Goal: Task Accomplishment & Management: Manage account settings

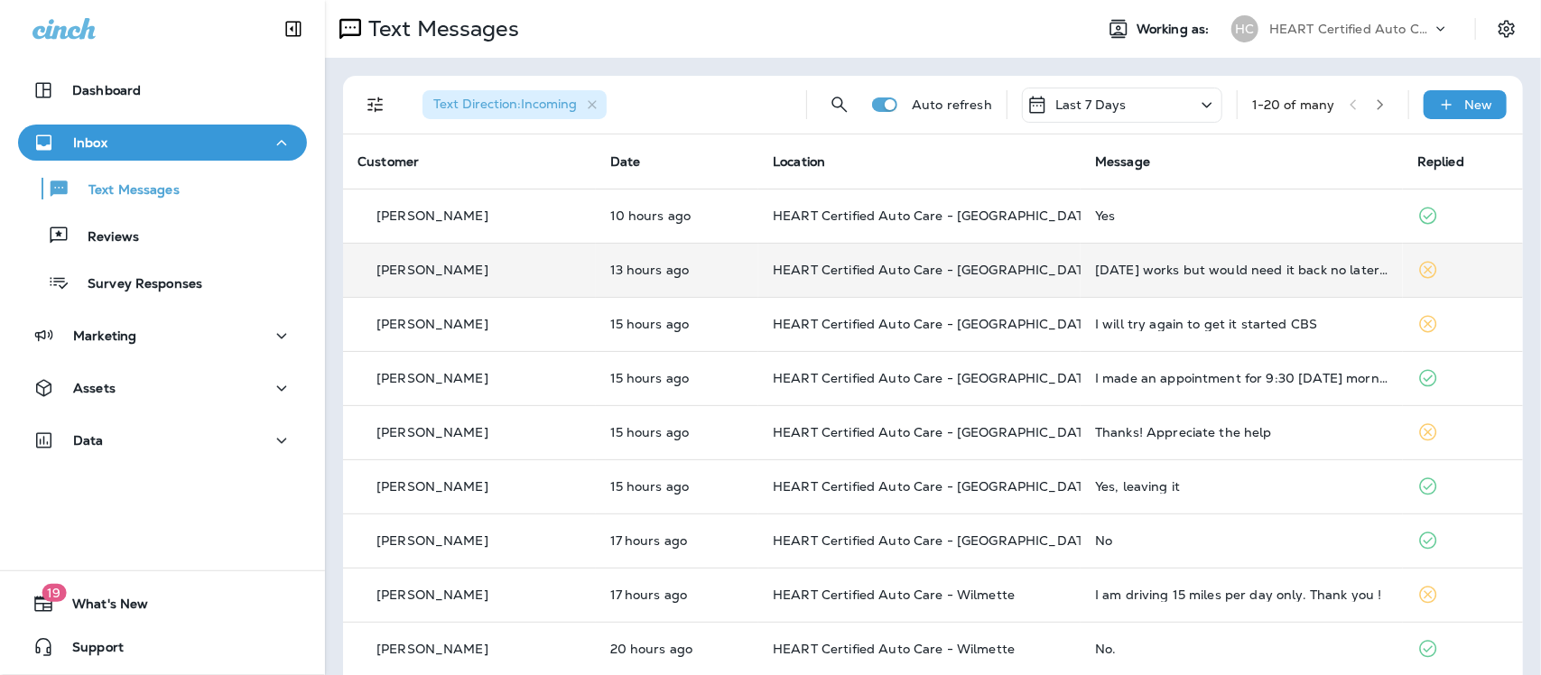
click at [1179, 277] on td "[DATE] works but would need it back no later than 2:30. If that timing doesn't …" at bounding box center [1241, 270] width 322 height 54
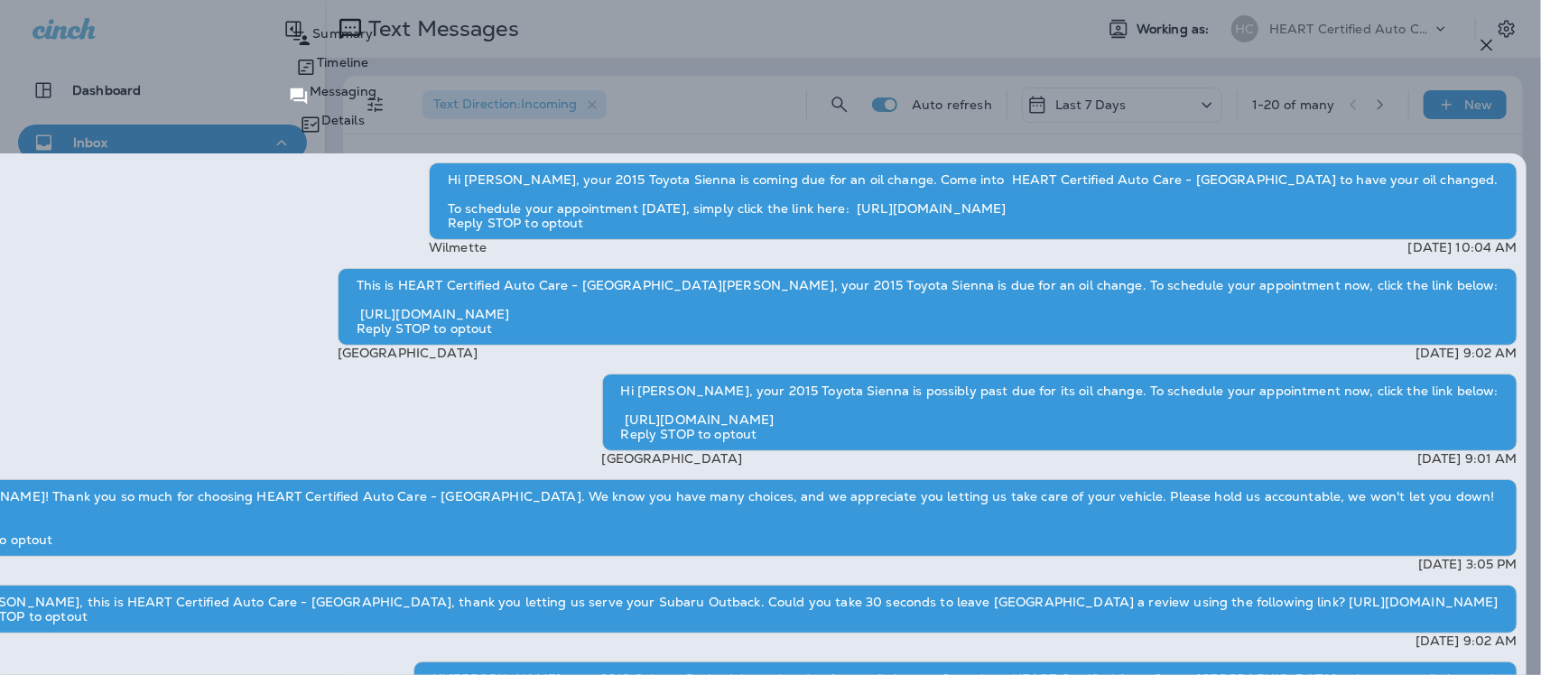
click at [1491, 43] on icon "button" at bounding box center [1487, 45] width 22 height 22
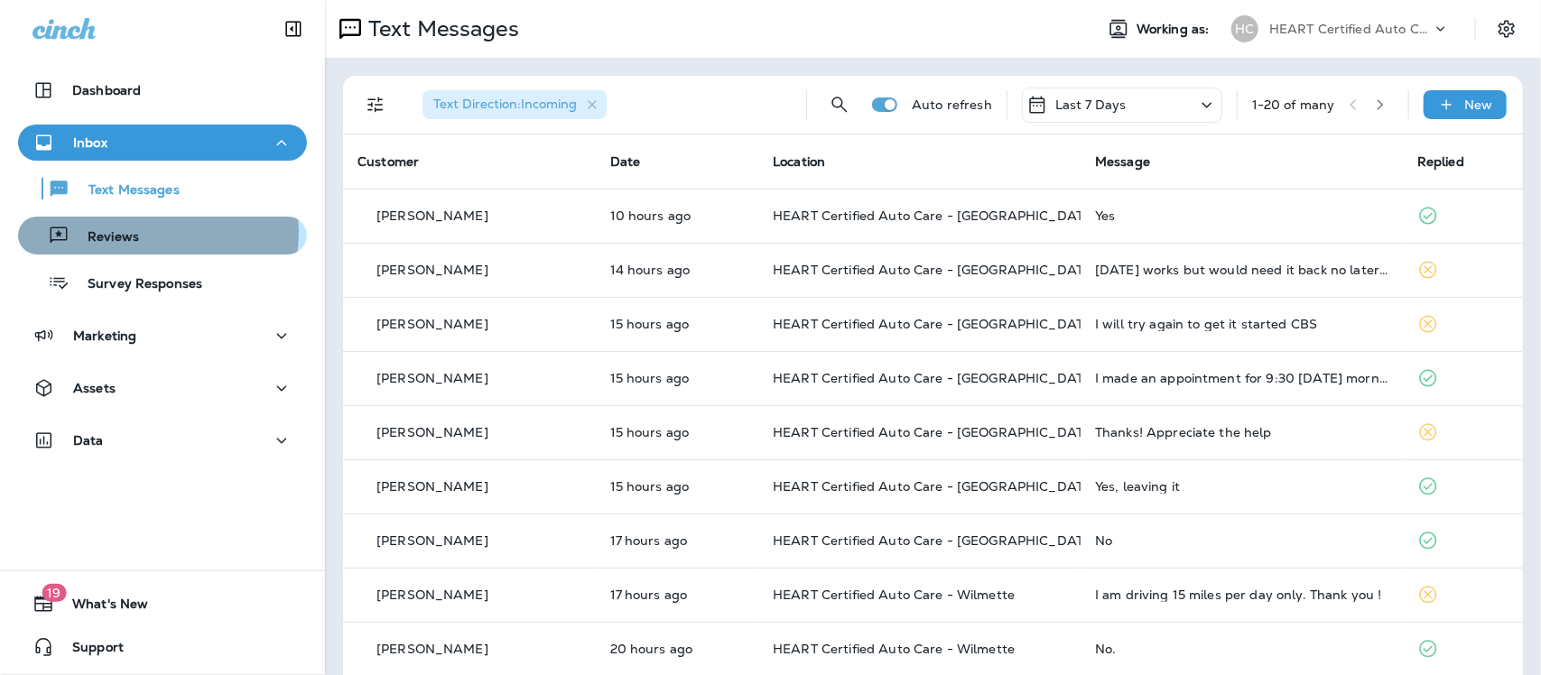
click at [140, 232] on div "Reviews" at bounding box center [162, 235] width 274 height 27
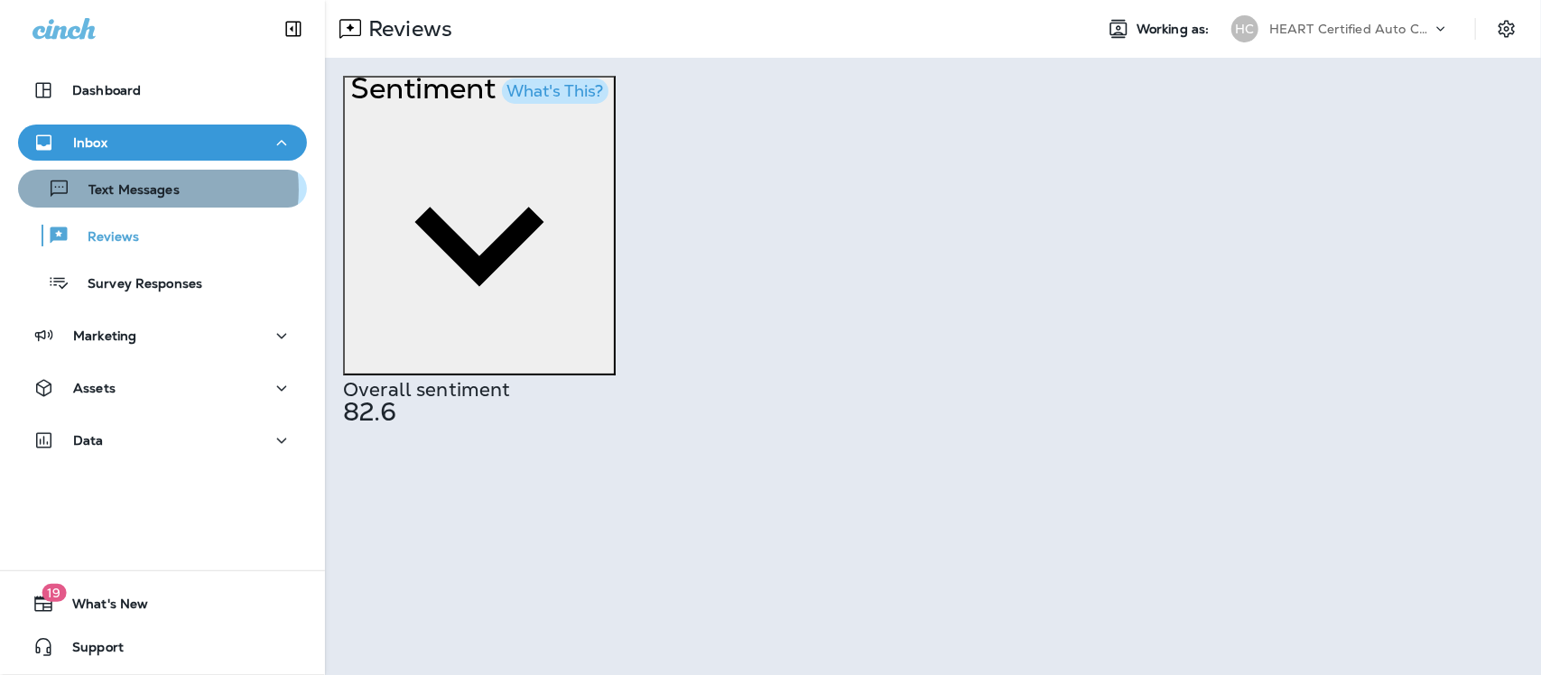
click at [153, 190] on p "Text Messages" at bounding box center [124, 190] width 109 height 17
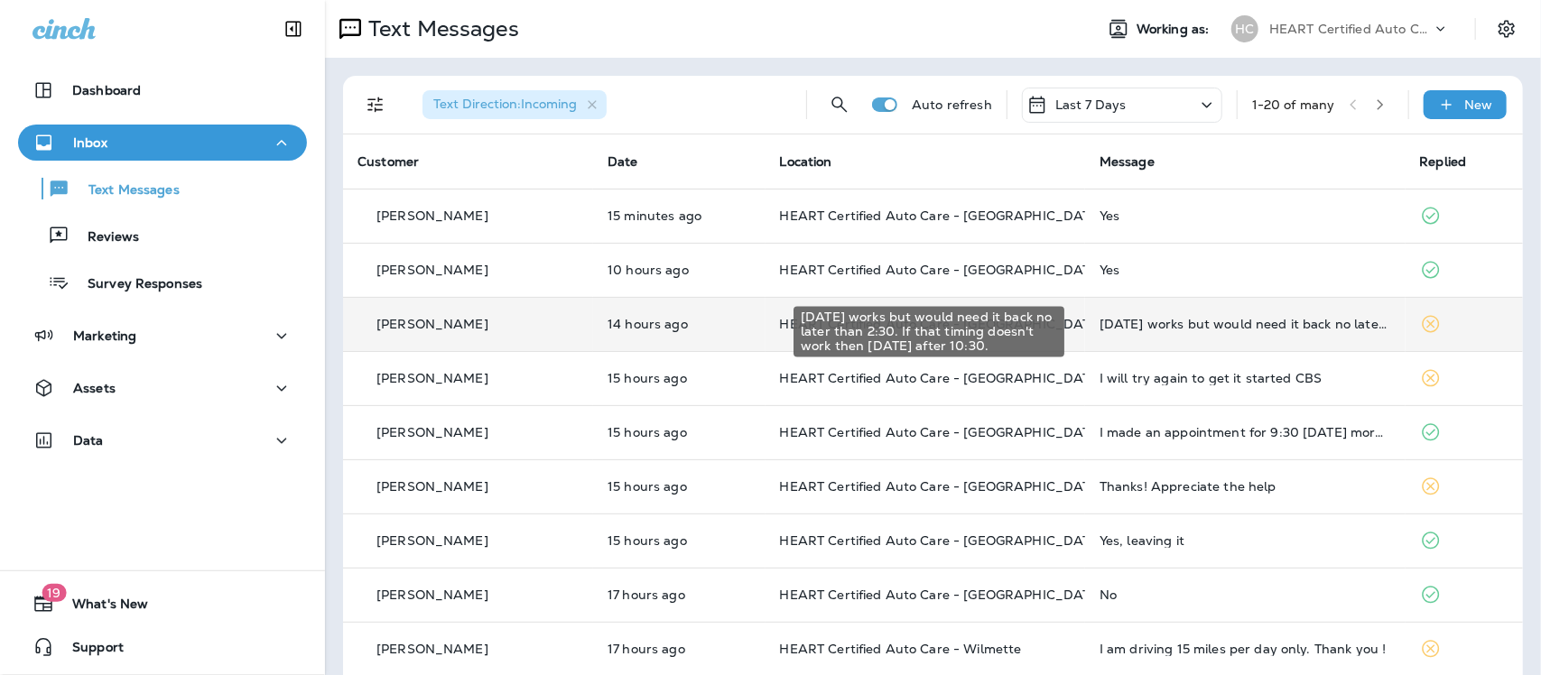
click at [1175, 327] on div "[DATE] works but would need it back no later than 2:30. If that timing doesn't …" at bounding box center [1244, 324] width 291 height 14
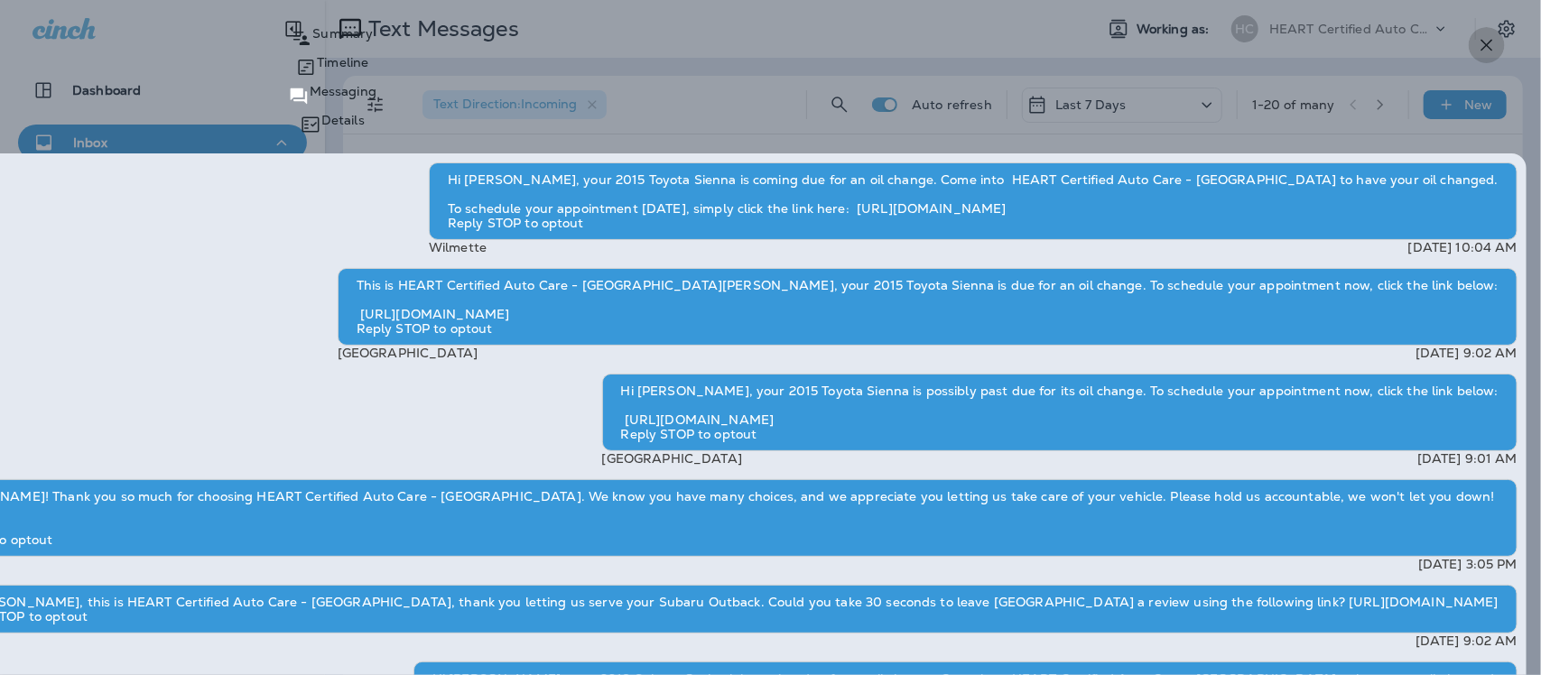
click at [1489, 42] on icon "button" at bounding box center [1487, 45] width 22 height 22
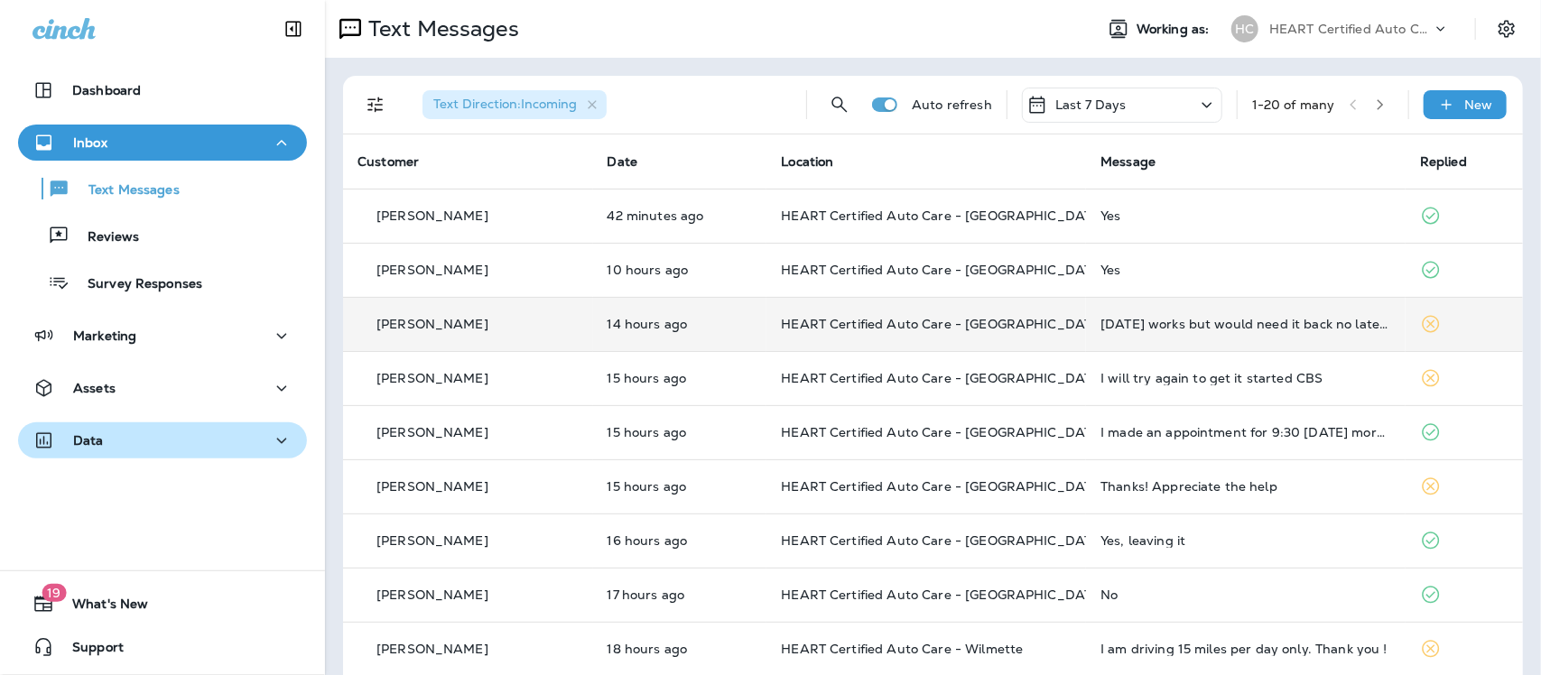
click at [138, 440] on div "Data" at bounding box center [162, 441] width 260 height 23
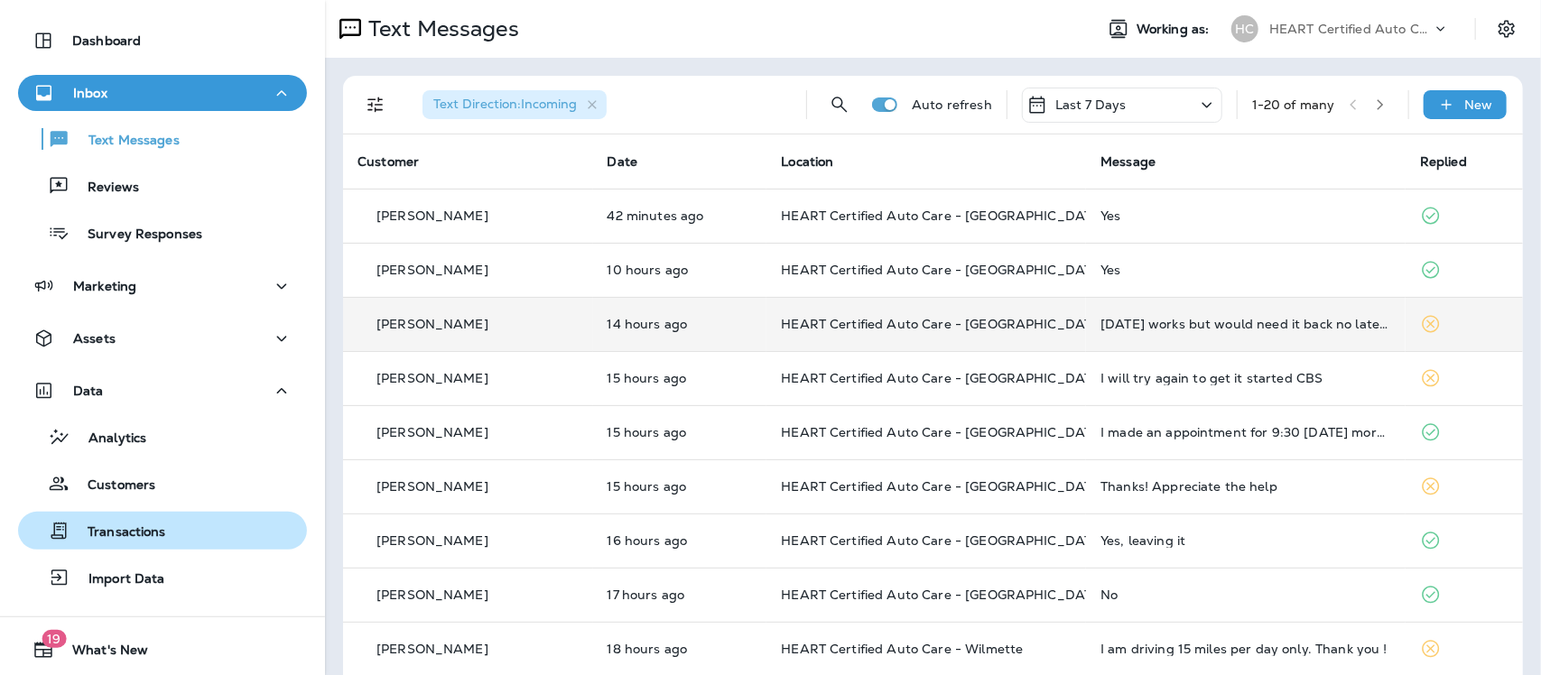
scroll to position [95, 0]
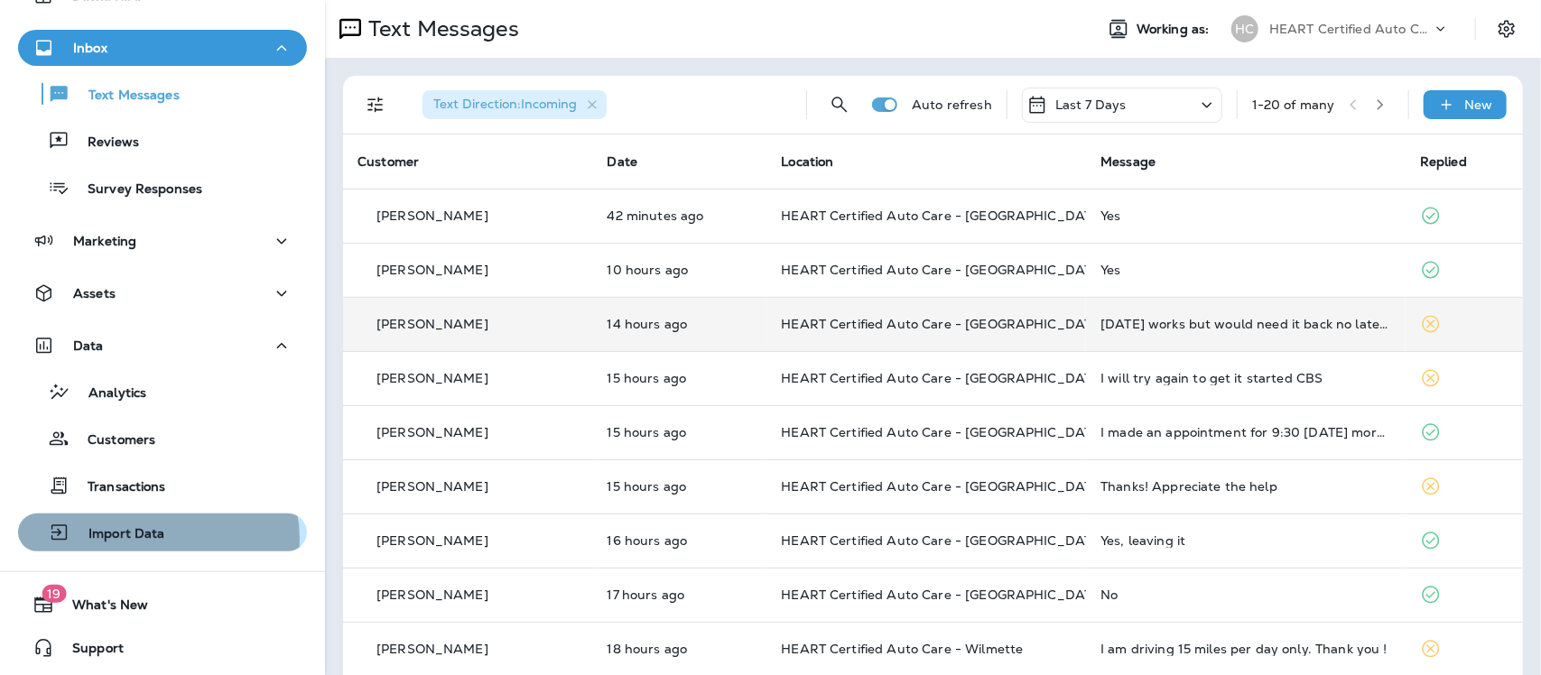
click at [158, 540] on p "Import Data" at bounding box center [117, 534] width 95 height 17
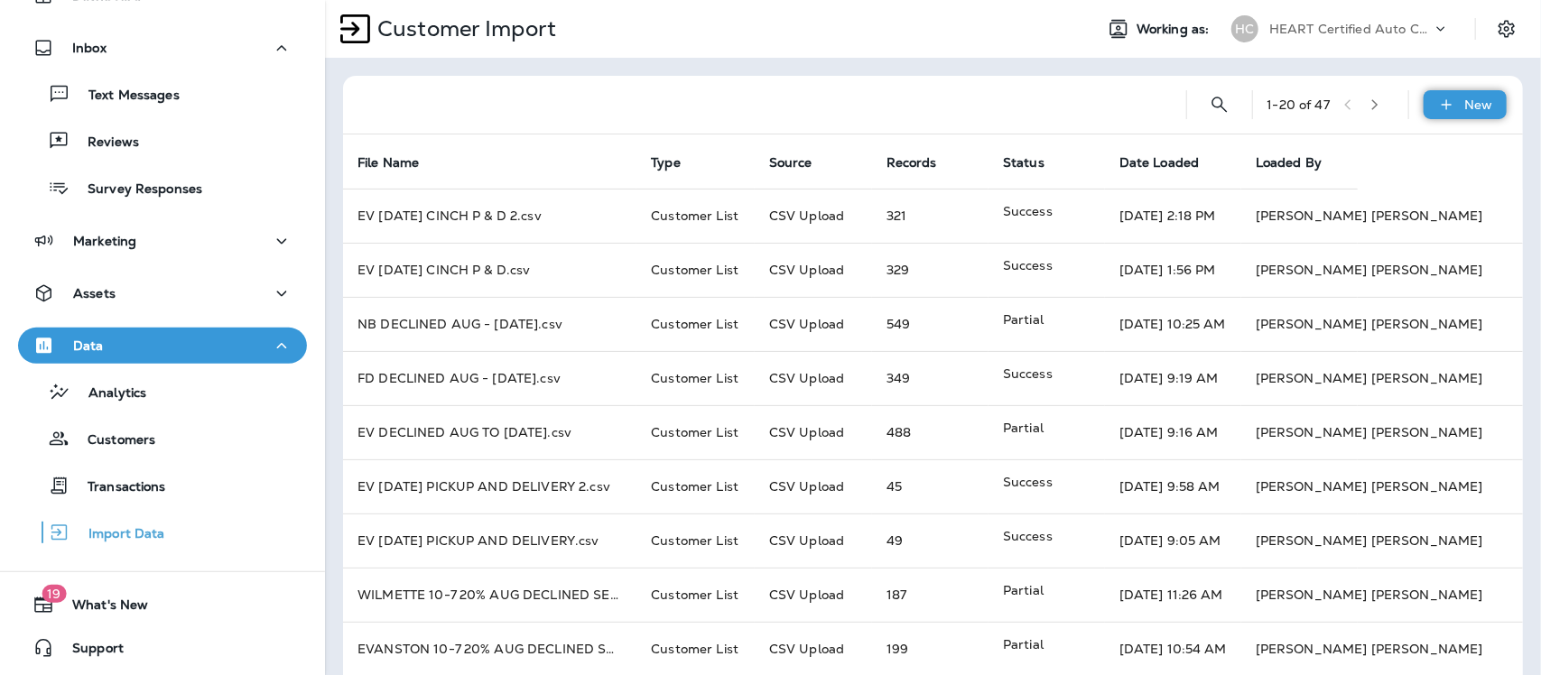
click at [1473, 116] on div "New" at bounding box center [1464, 104] width 83 height 29
click at [1402, 146] on p "Customer list" at bounding box center [1360, 152] width 84 height 14
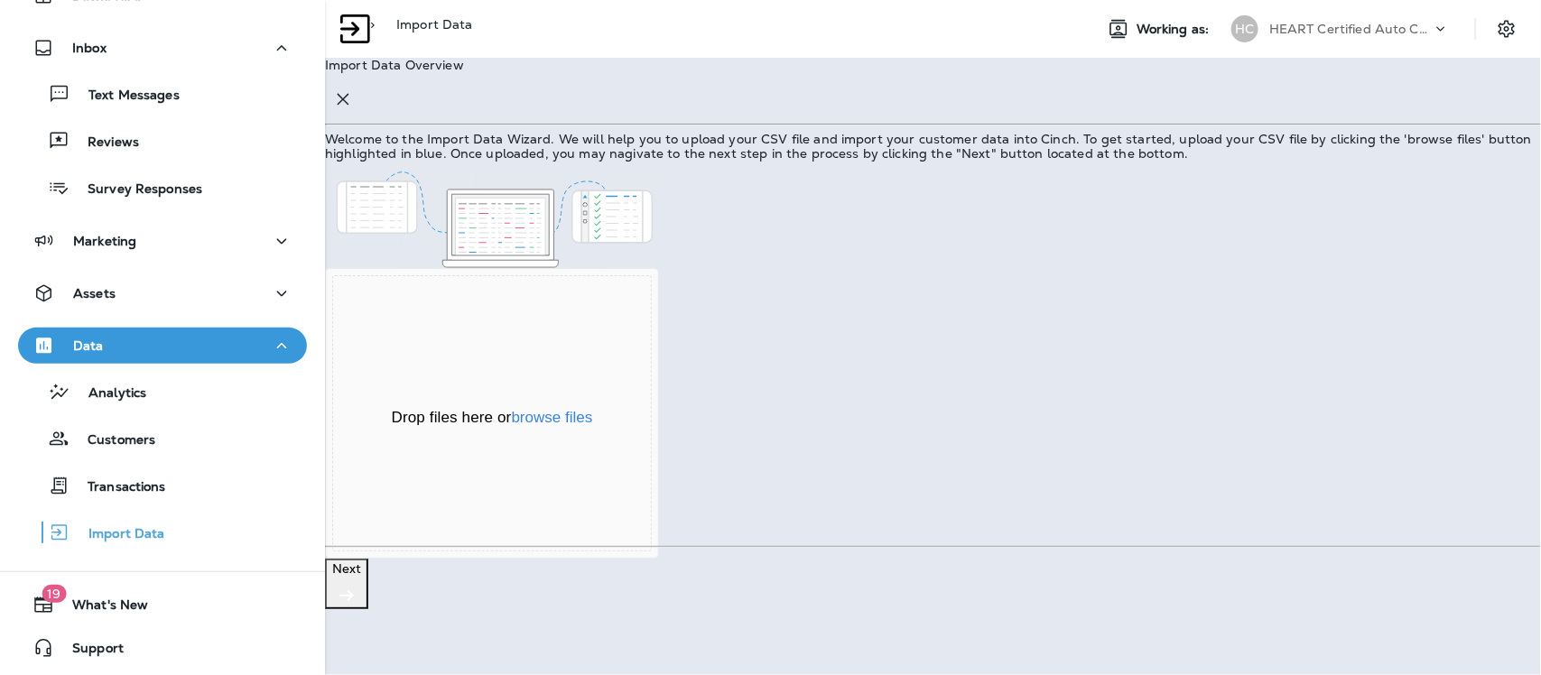
click at [652, 524] on div "Drop files here or browse files Powered by Uppy" at bounding box center [492, 413] width 320 height 276
click at [593, 426] on button "browse files" at bounding box center [552, 418] width 81 height 16
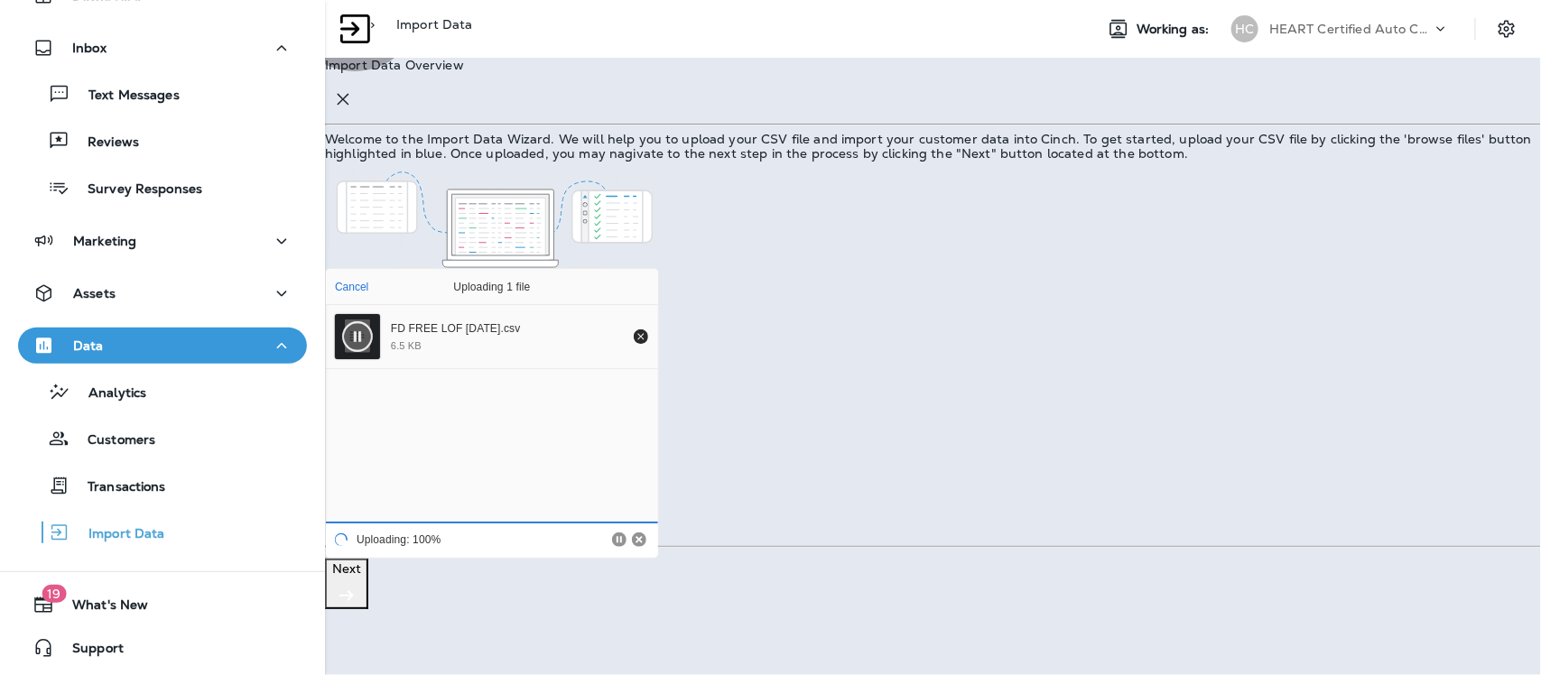
click at [361, 576] on p "Next" at bounding box center [346, 568] width 29 height 14
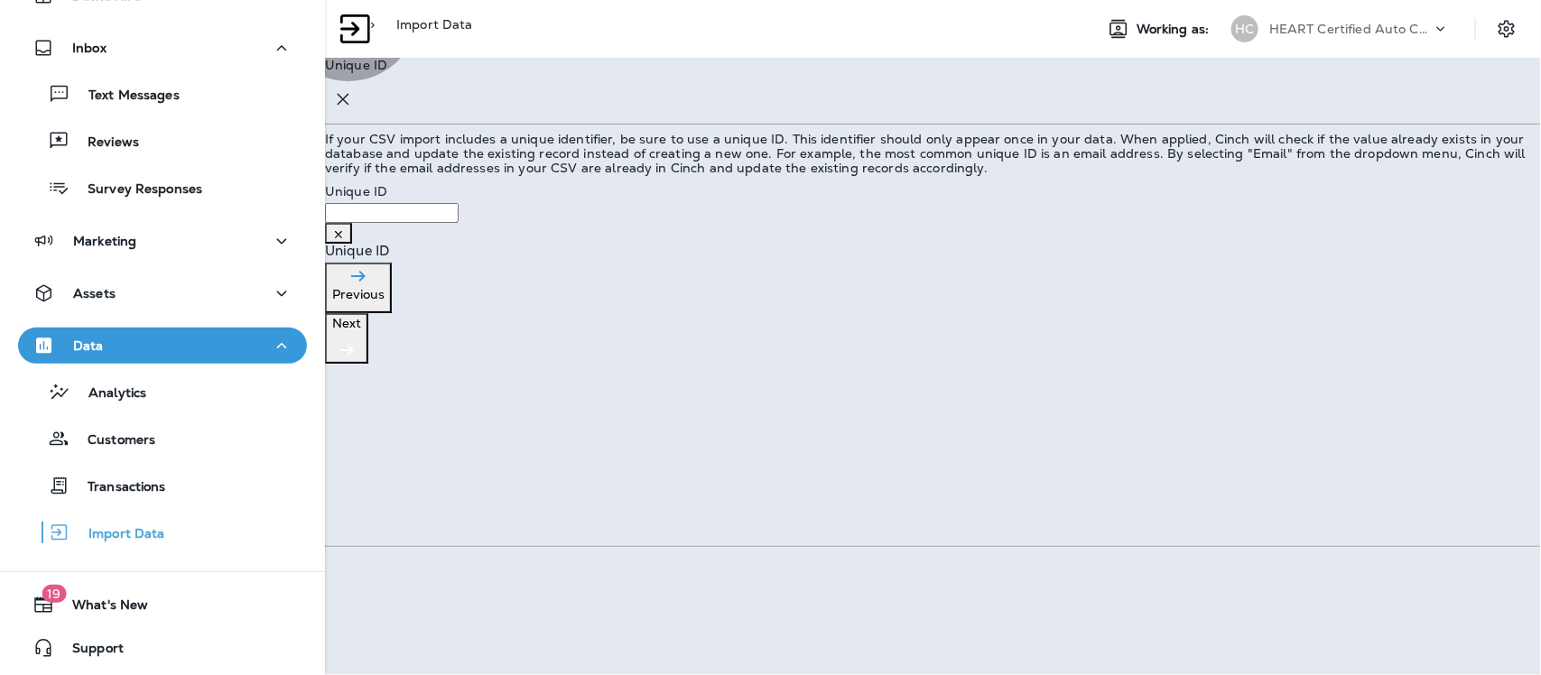
click at [361, 330] on p "Next" at bounding box center [346, 323] width 29 height 14
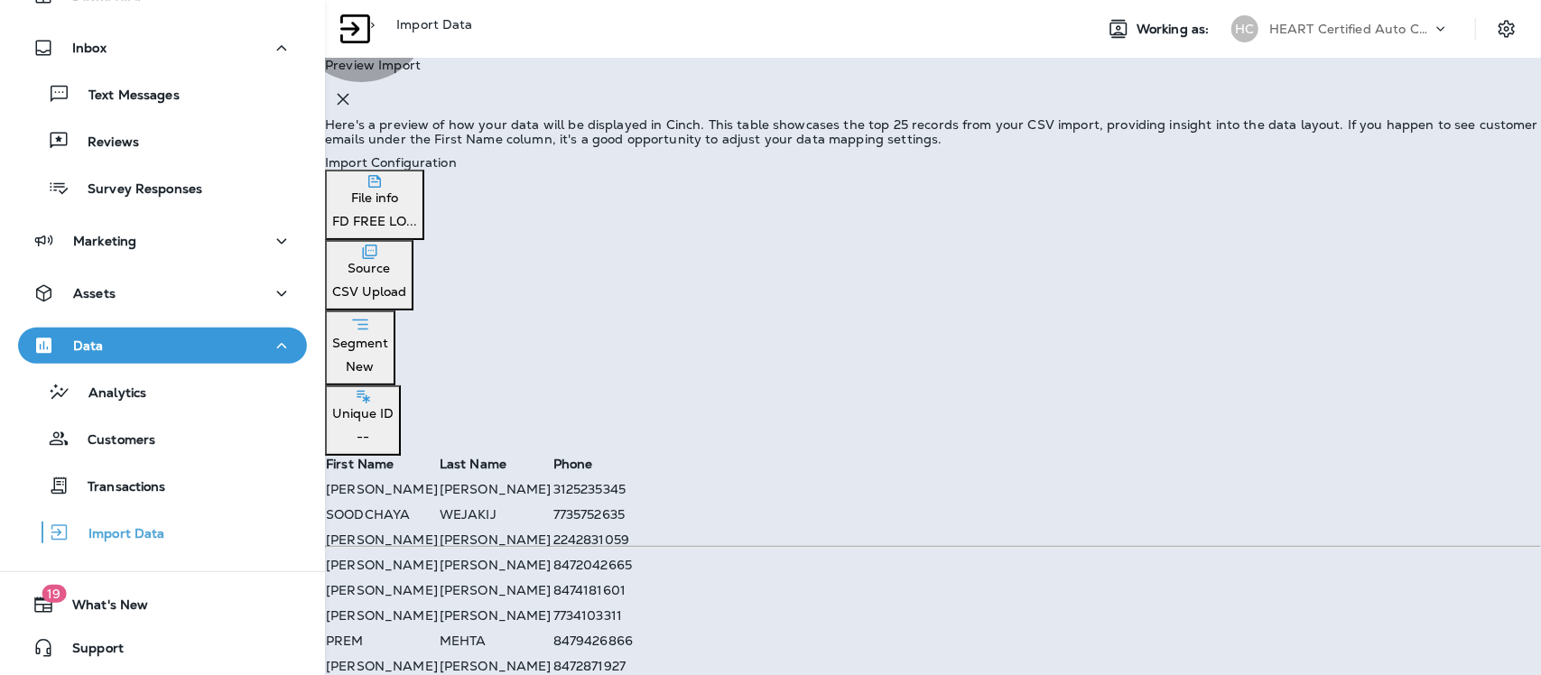
click at [74, 195] on button "Import" at bounding box center [46, 185] width 56 height 20
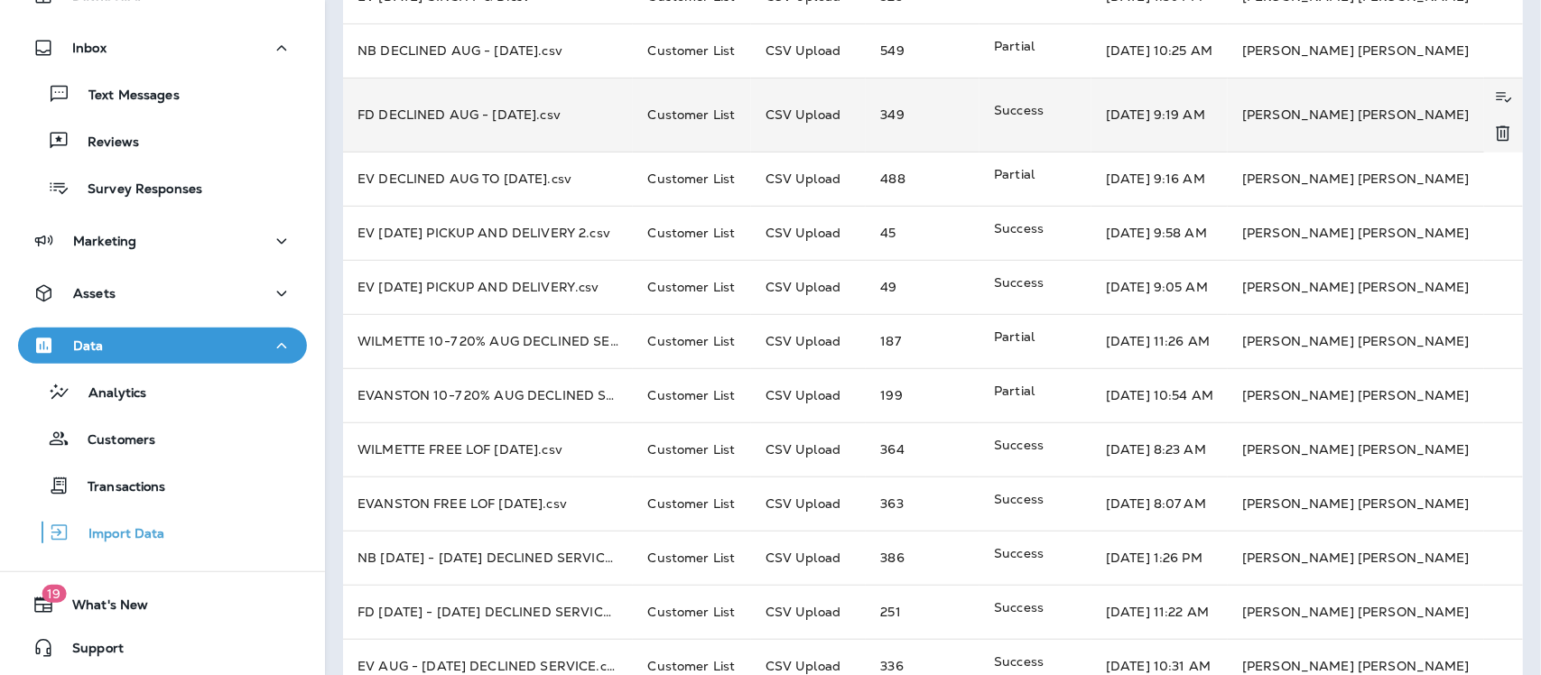
scroll to position [338, 0]
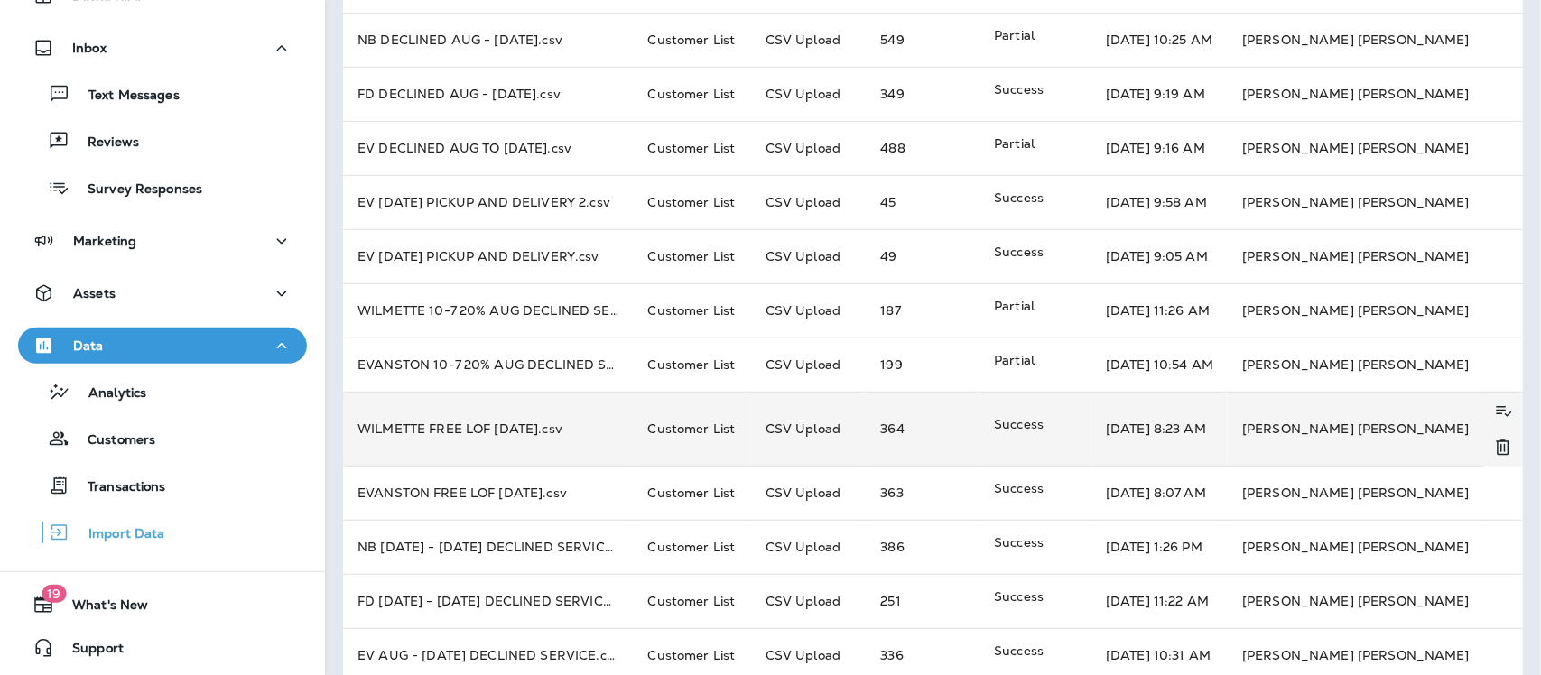
click at [704, 412] on td "Customer List" at bounding box center [691, 429] width 117 height 75
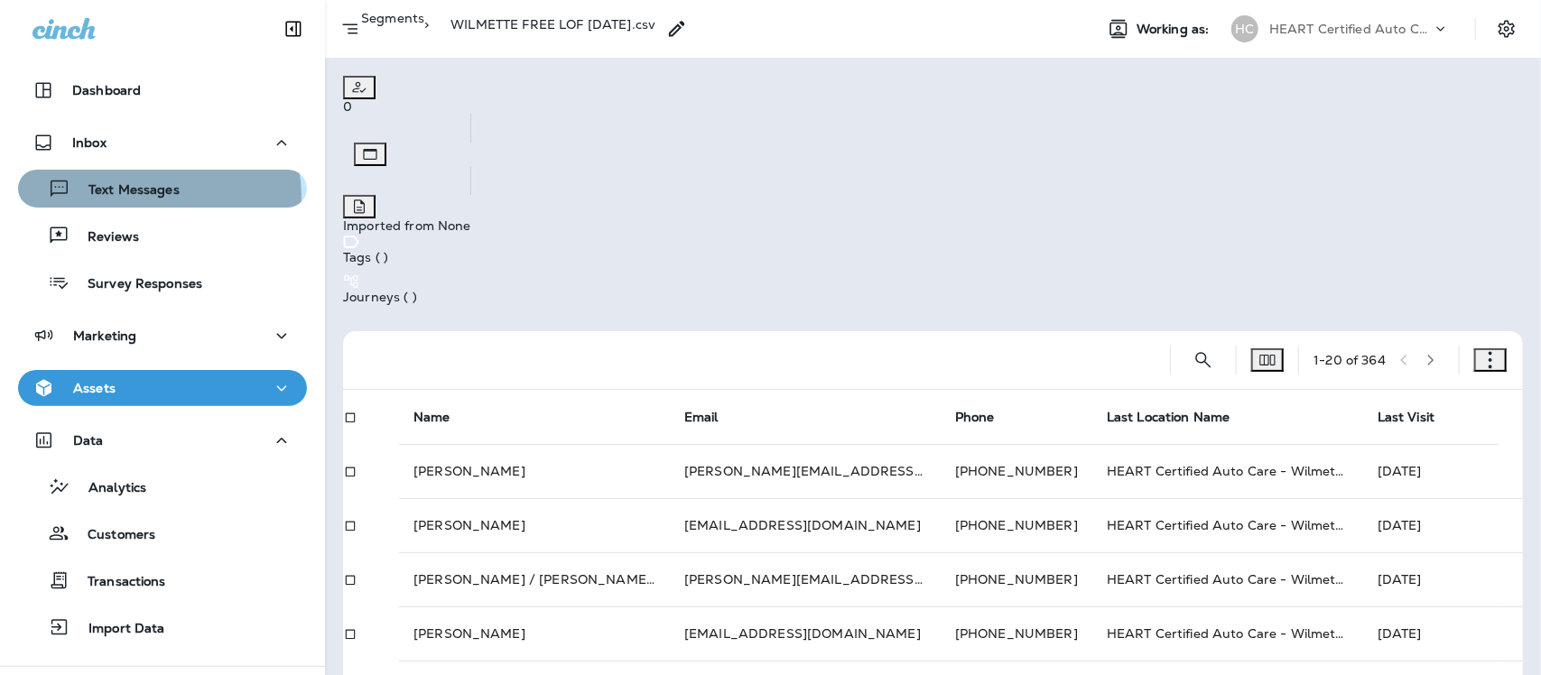
click at [158, 196] on p "Text Messages" at bounding box center [124, 190] width 109 height 17
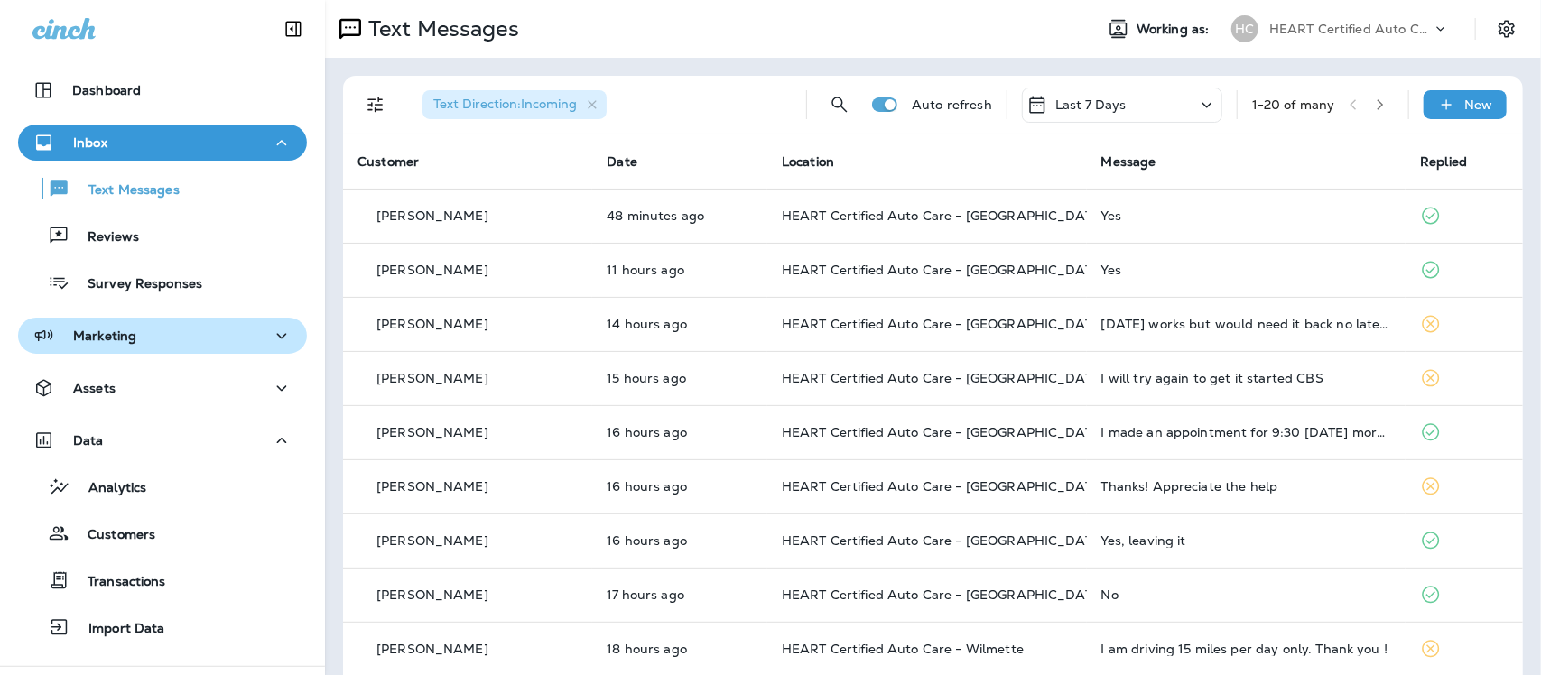
click at [160, 335] on div "Marketing" at bounding box center [162, 336] width 260 height 23
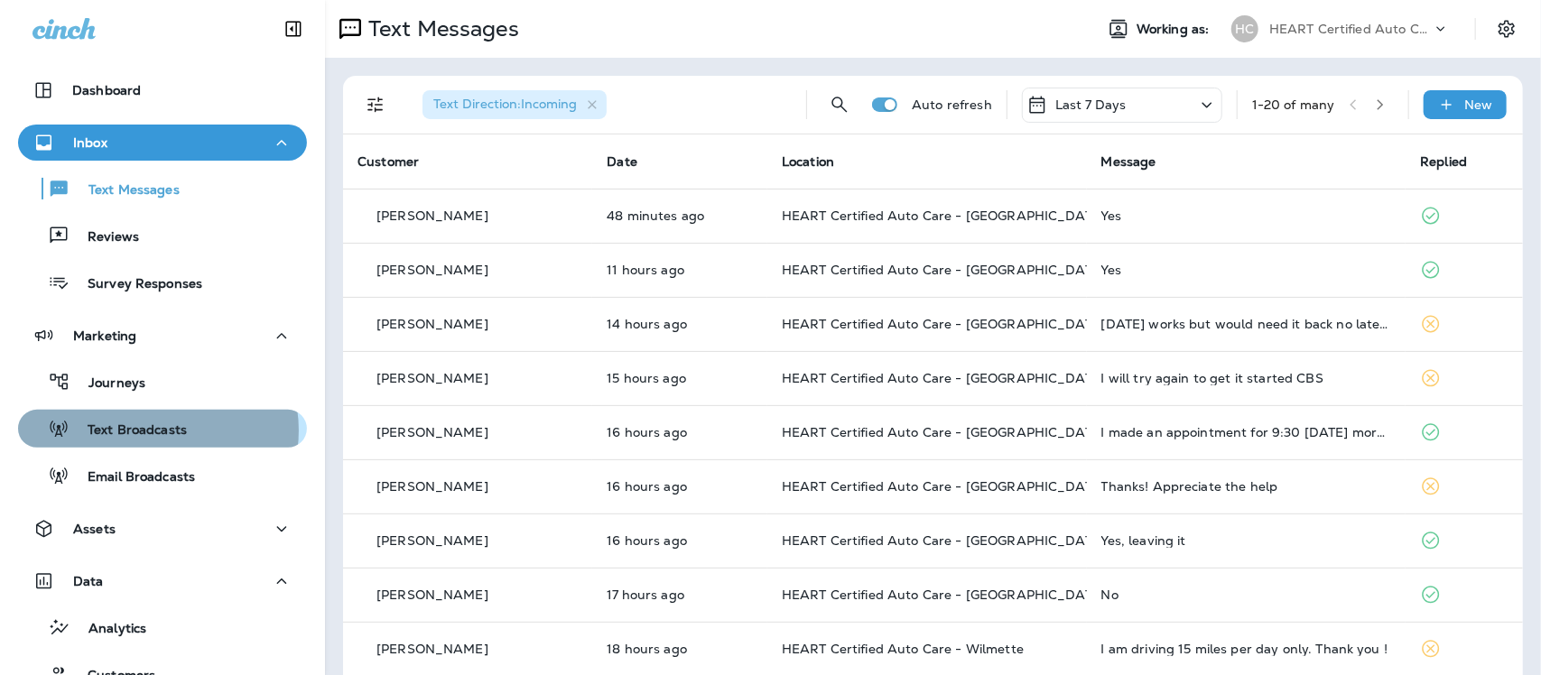
click at [156, 431] on p "Text Broadcasts" at bounding box center [127, 430] width 117 height 17
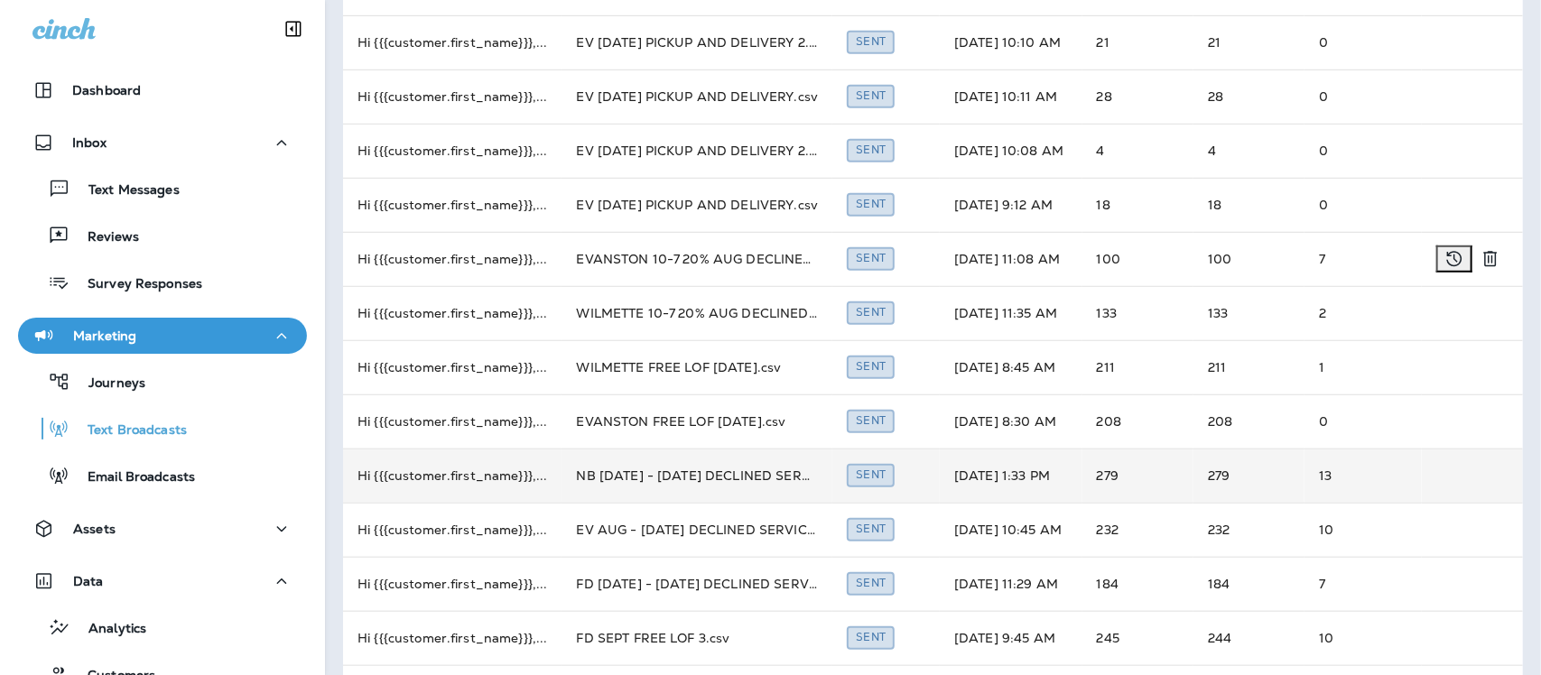
scroll to position [451, 0]
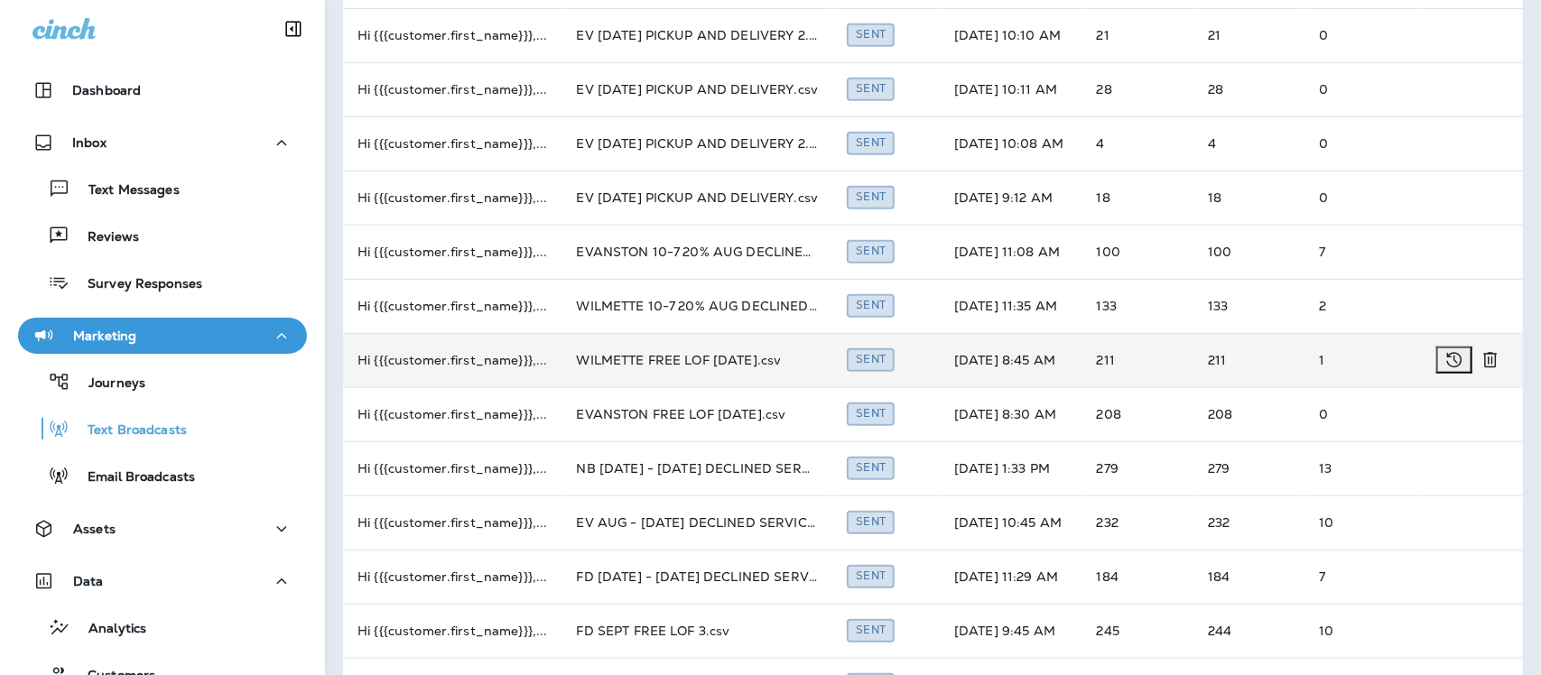
click at [661, 358] on td "WILMETTE FREE LOF [DATE].csv" at bounding box center [696, 360] width 271 height 54
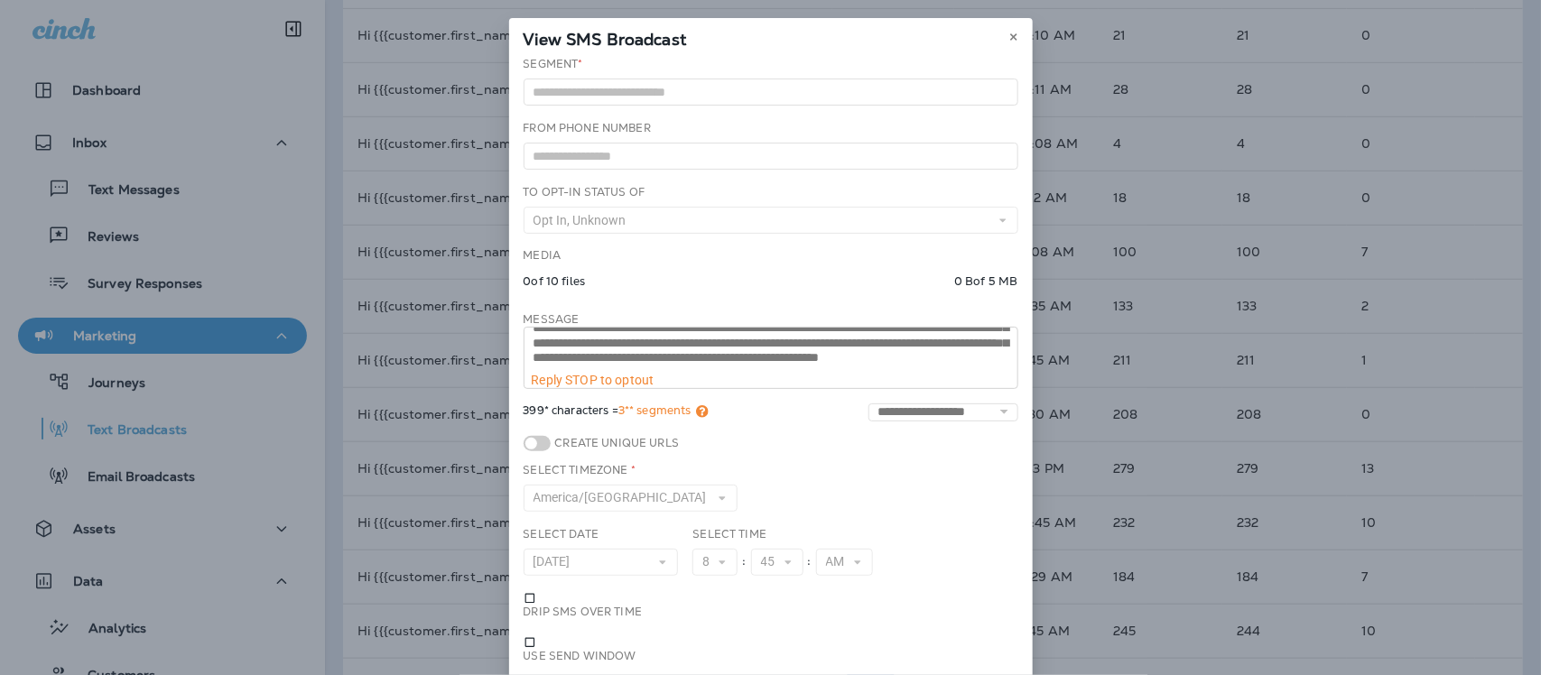
scroll to position [0, 0]
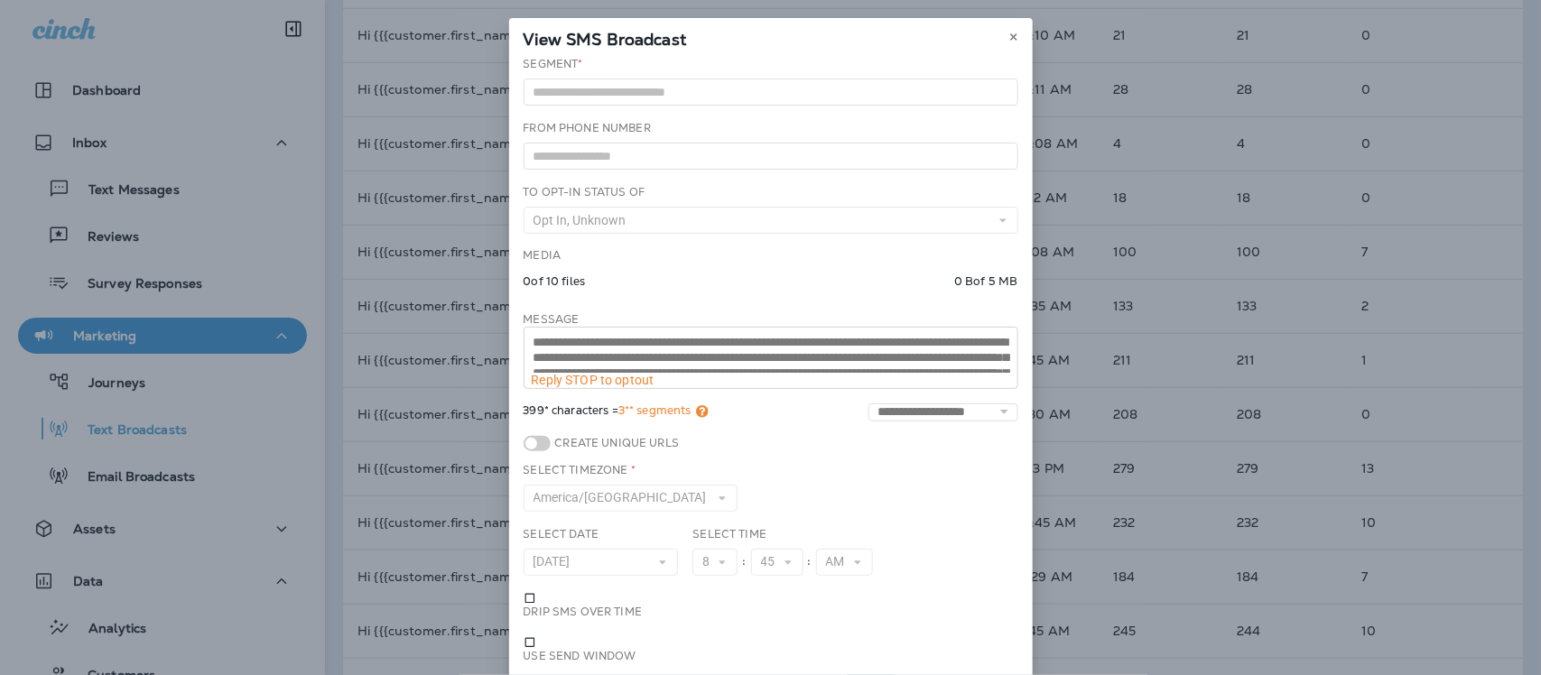
click at [523, 326] on div "**********" at bounding box center [770, 350] width 495 height 77
click at [1008, 36] on icon at bounding box center [1013, 37] width 11 height 11
